Goal: Task Accomplishment & Management: Complete application form

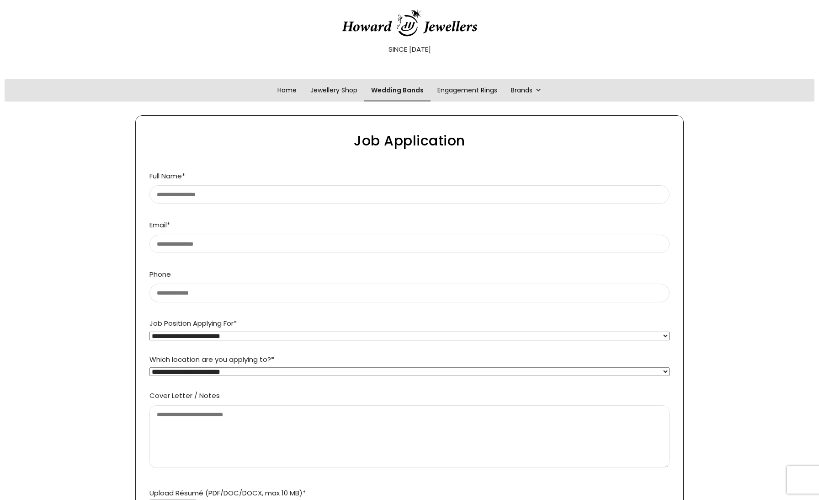
click at [390, 90] on link "Wedding Bands" at bounding box center [397, 90] width 66 height 22
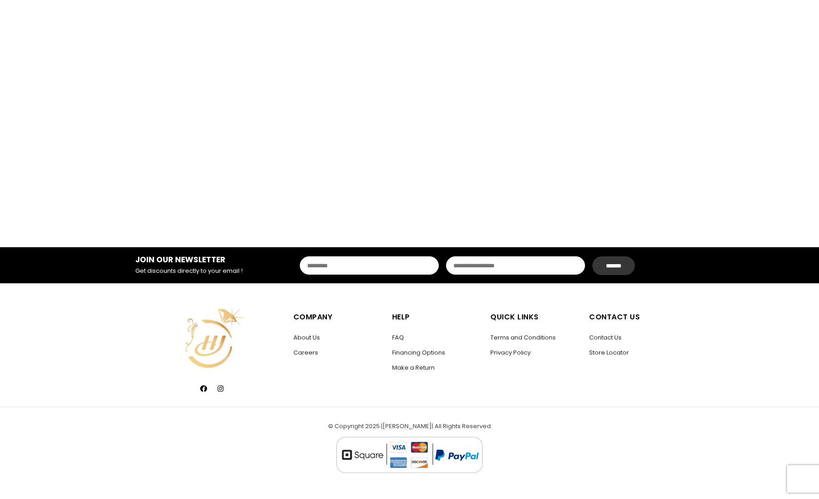
scroll to position [1148, 0]
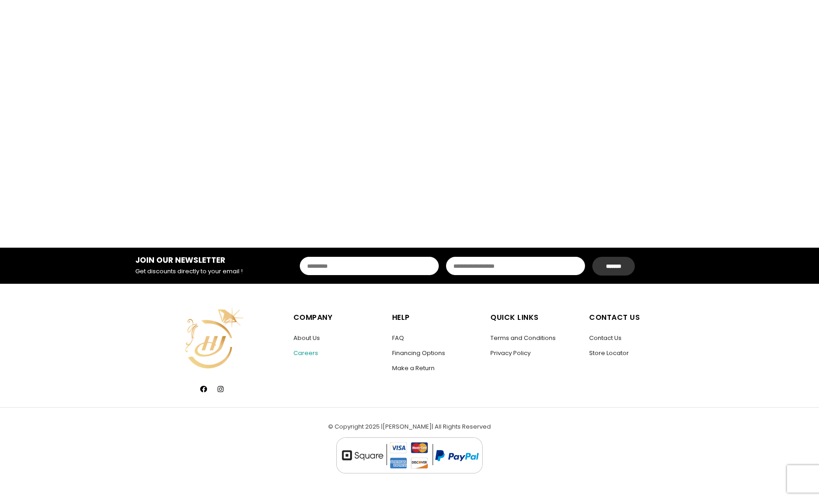
click at [305, 354] on link "Careers" at bounding box center [306, 353] width 25 height 9
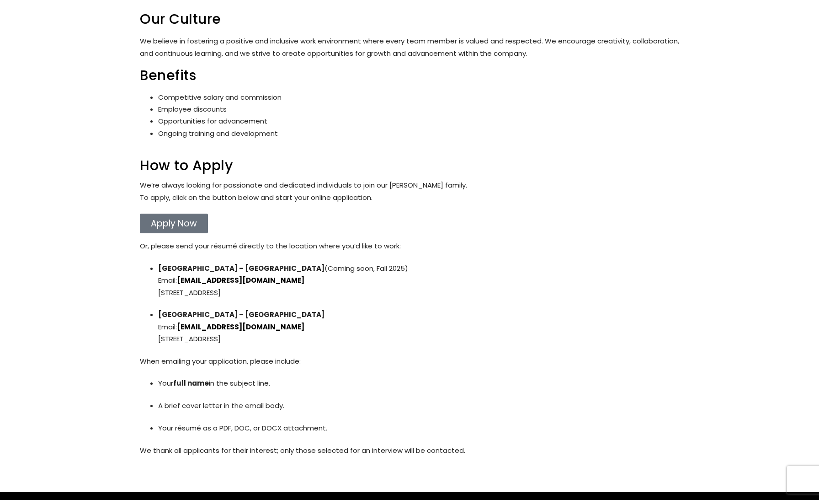
scroll to position [311, 0]
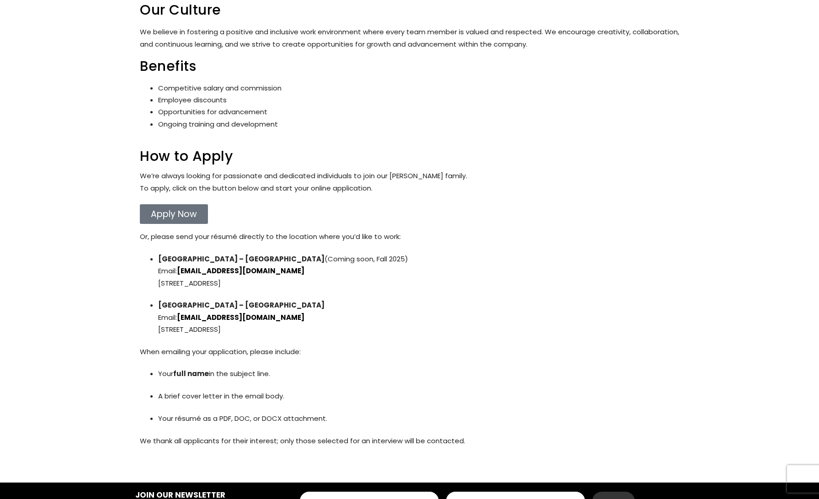
click at [168, 213] on span "Apply Now" at bounding box center [174, 214] width 46 height 9
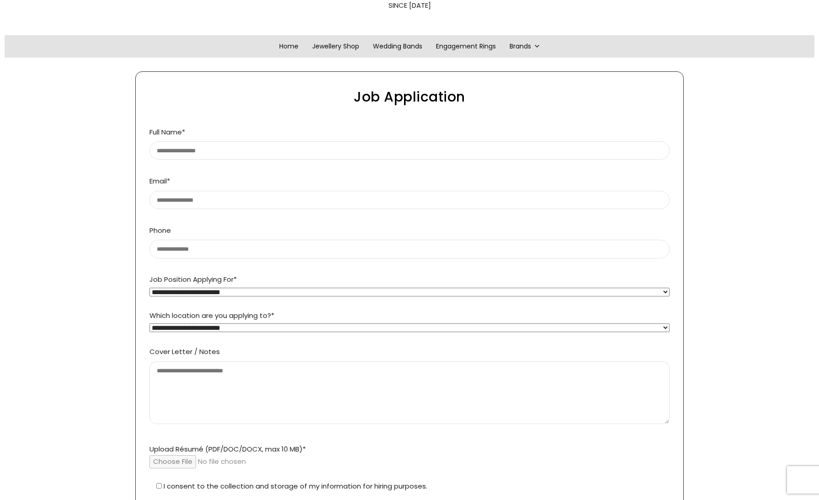
scroll to position [43, 0]
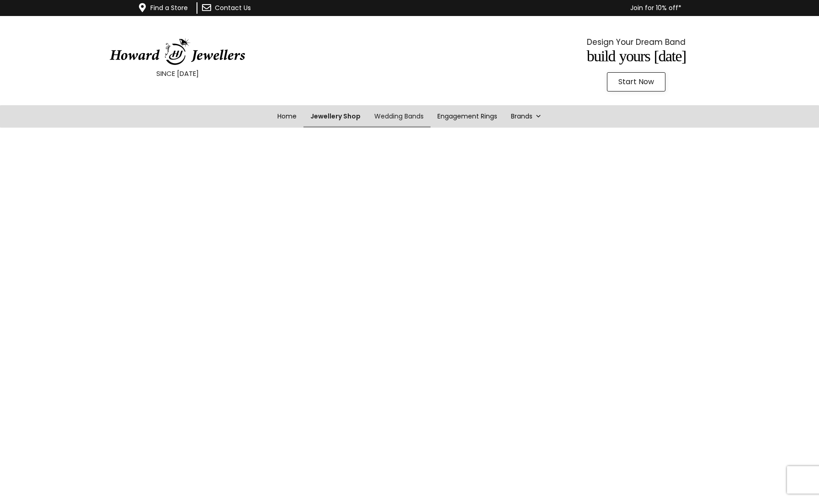
click at [339, 115] on link "Jewellery Shop" at bounding box center [336, 116] width 64 height 22
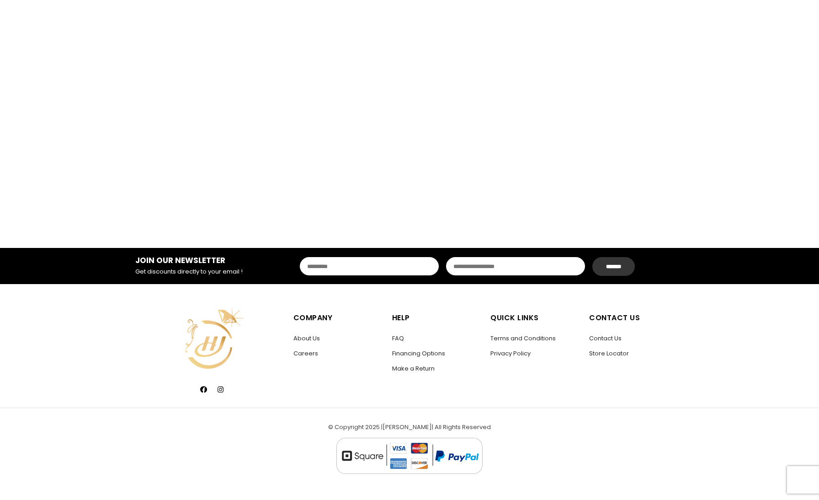
scroll to position [1559, 0]
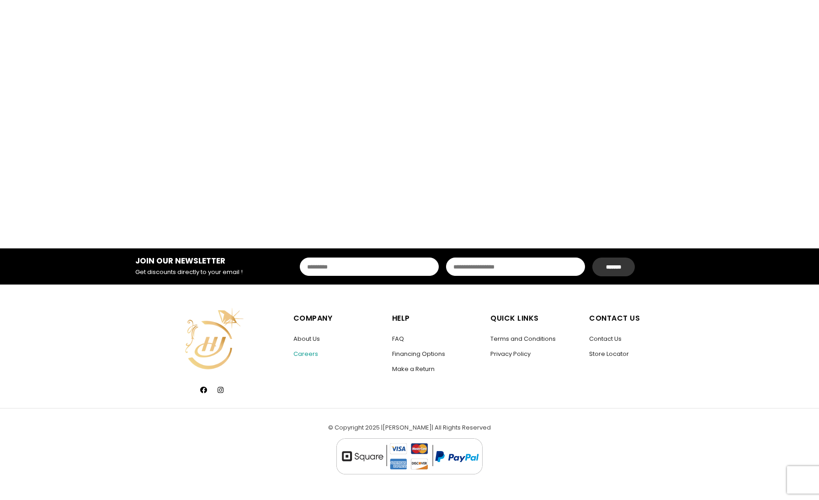
click at [304, 353] on link "Careers" at bounding box center [306, 353] width 25 height 9
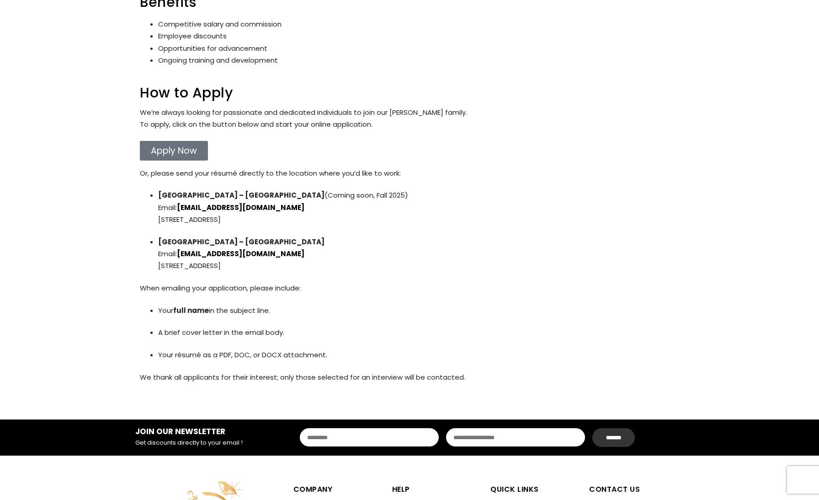
scroll to position [376, 0]
